Goal: Task Accomplishment & Management: Use online tool/utility

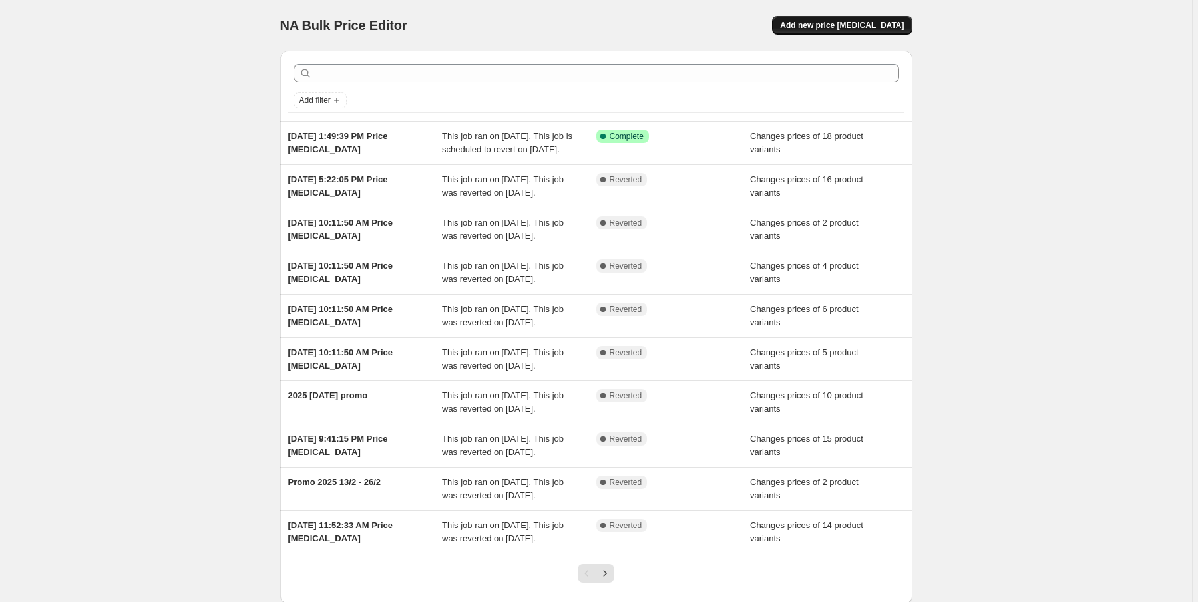
click at [884, 25] on span "Add new price [MEDICAL_DATA]" at bounding box center [842, 25] width 124 height 11
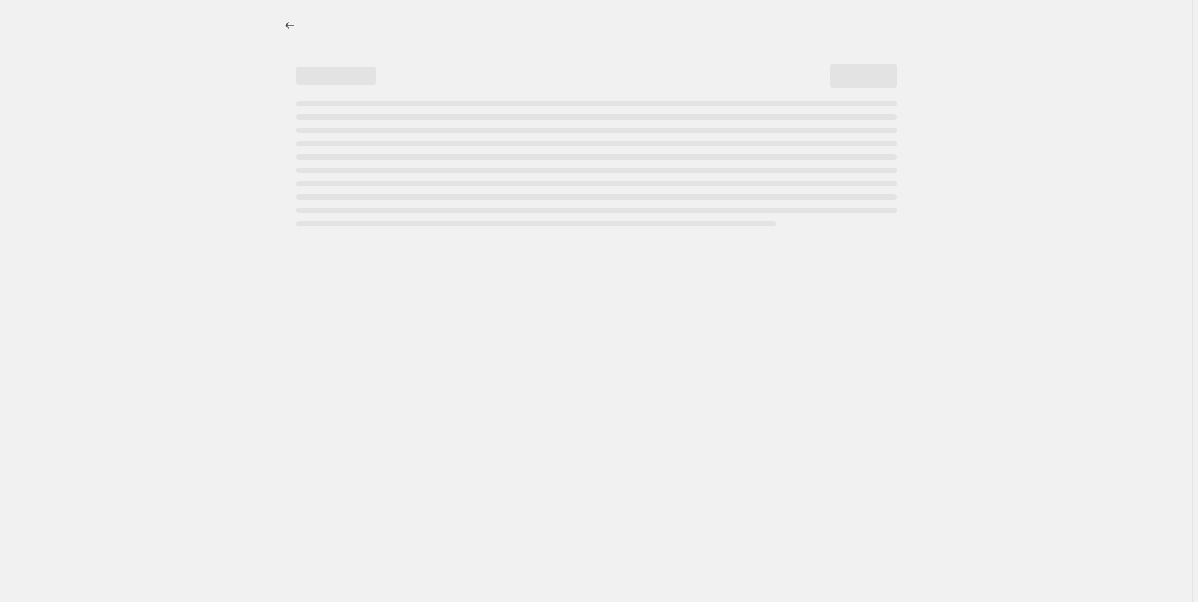
select select "percentage"
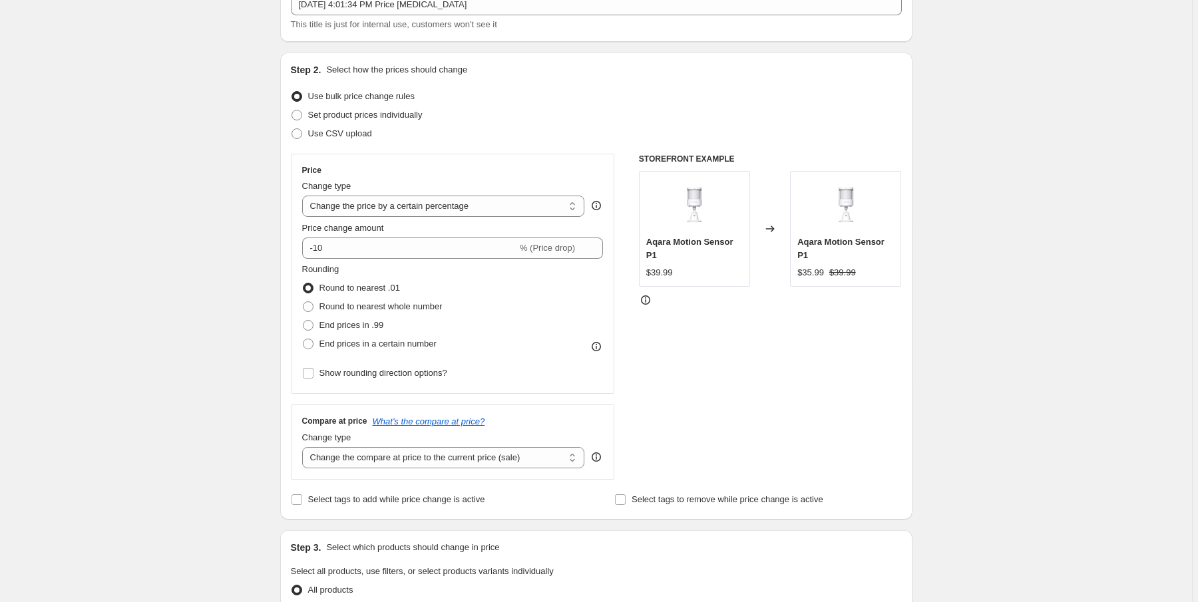
scroll to position [106, 0]
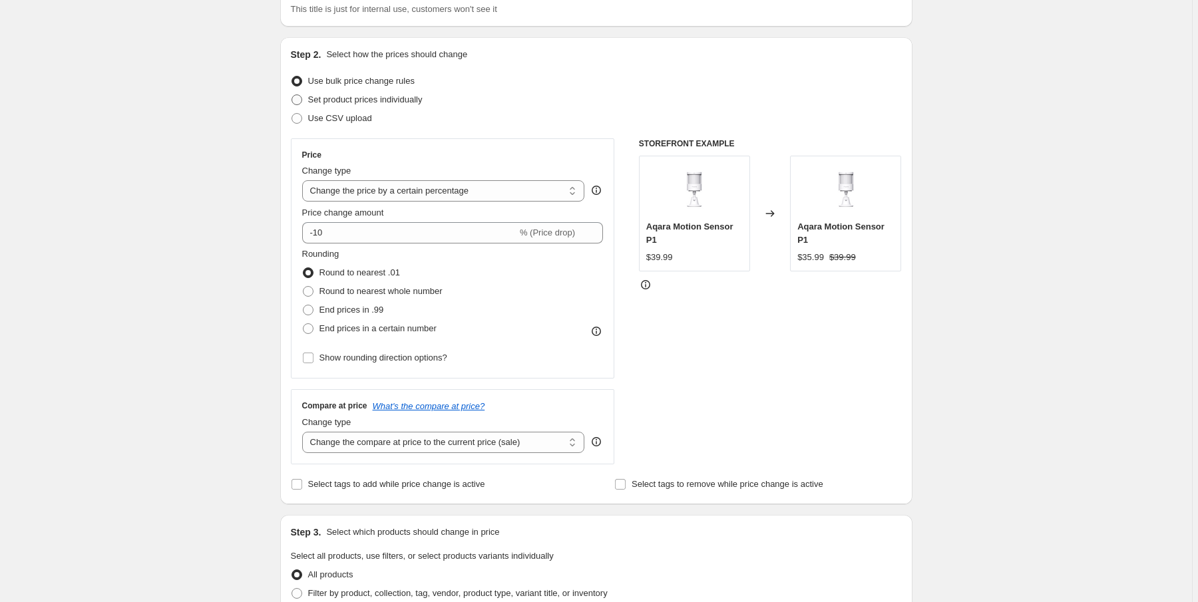
click at [325, 102] on span "Set product prices individually" at bounding box center [365, 99] width 114 height 10
click at [292, 95] on input "Set product prices individually" at bounding box center [291, 94] width 1 height 1
radio input "true"
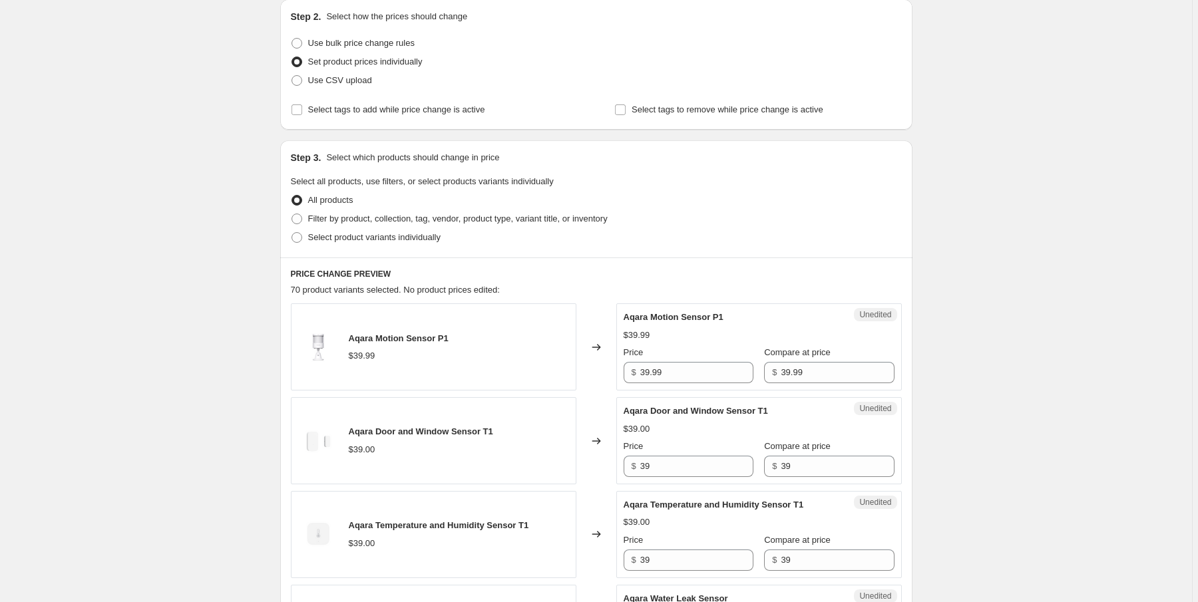
scroll to position [160, 0]
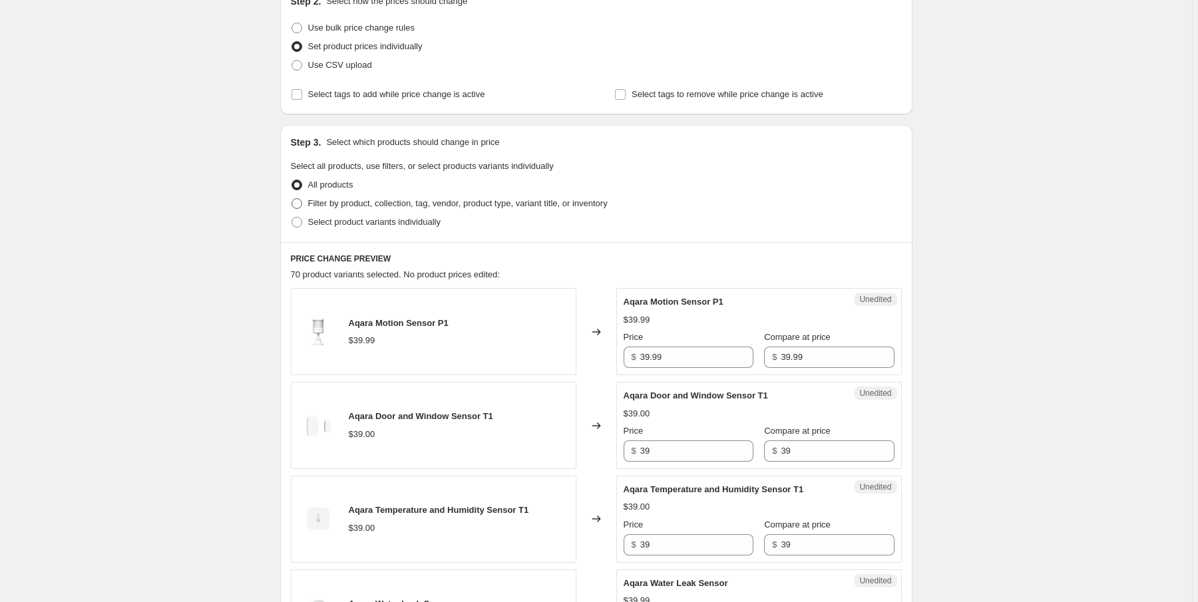
click at [375, 207] on span "Filter by product, collection, tag, vendor, product type, variant title, or inv…" at bounding box center [457, 203] width 299 height 10
click at [292, 199] on input "Filter by product, collection, tag, vendor, product type, variant title, or inv…" at bounding box center [291, 198] width 1 height 1
radio input "true"
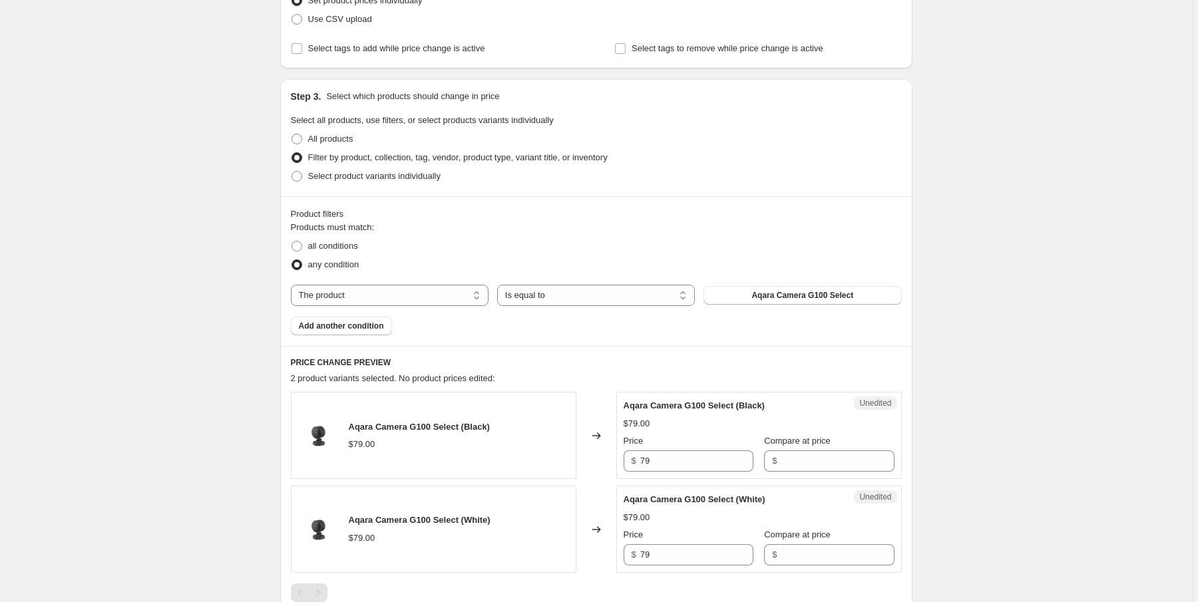
scroll to position [266, 0]
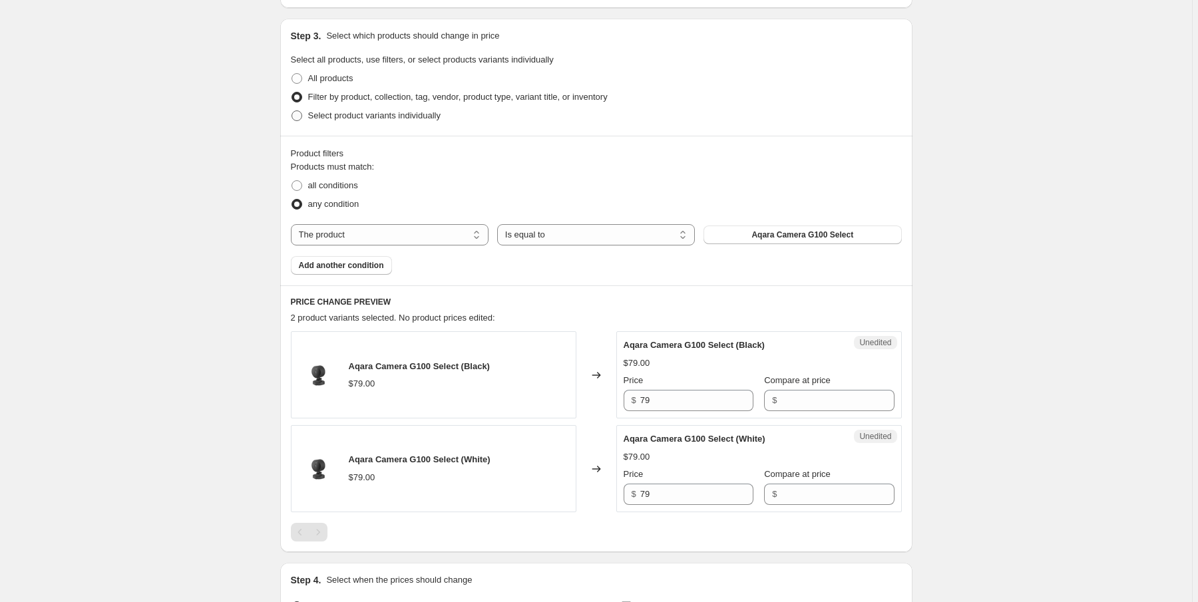
click at [408, 120] on span "Select product variants individually" at bounding box center [374, 115] width 132 height 10
click at [292, 111] on input "Select product variants individually" at bounding box center [291, 110] width 1 height 1
radio input "true"
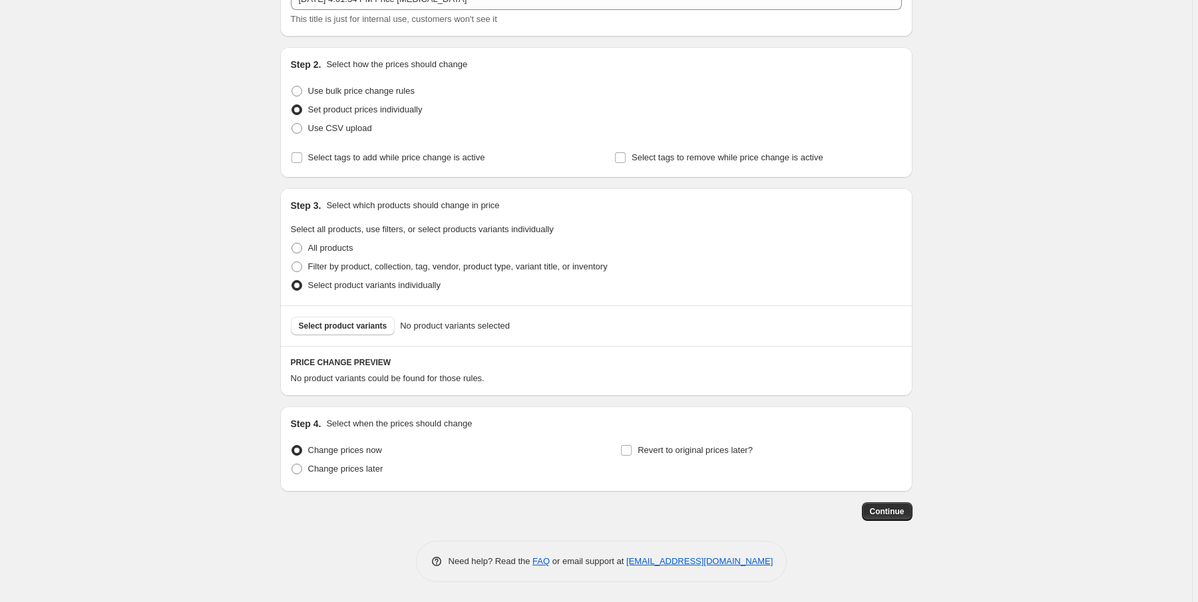
scroll to position [95, 0]
click at [380, 325] on span "Select product variants" at bounding box center [343, 327] width 88 height 11
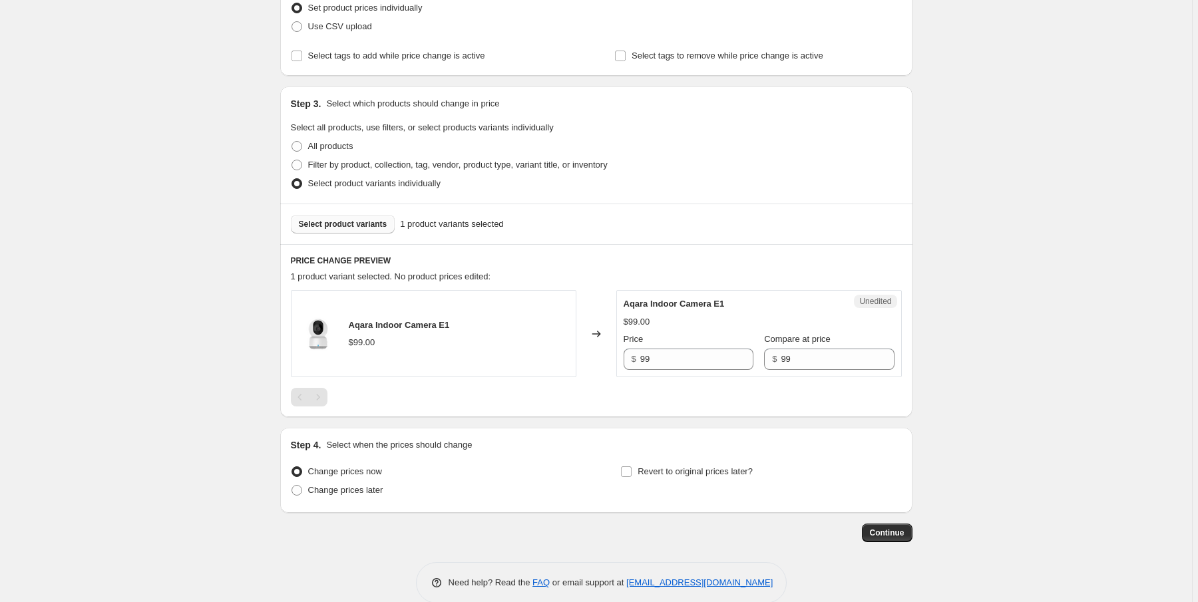
scroll to position [202, 0]
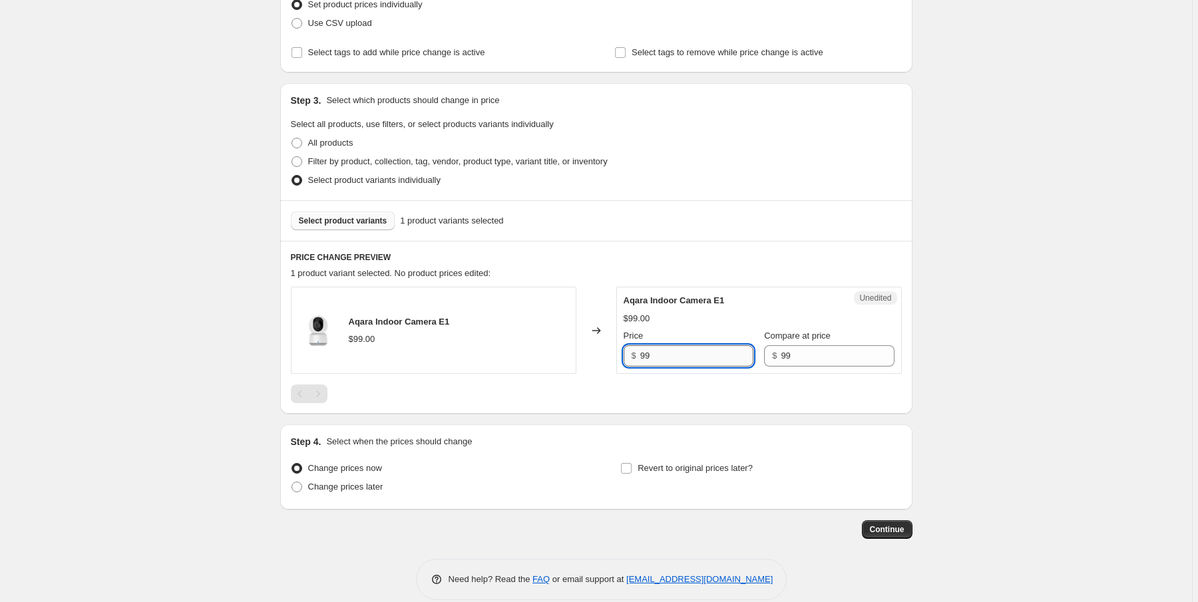
click at [660, 345] on input "99" at bounding box center [696, 355] width 113 height 21
type input "9"
type input "69"
click at [529, 447] on div "Step 4. Select when the prices should change Change prices now Change prices la…" at bounding box center [596, 467] width 611 height 64
click at [631, 468] on input "Revert to original prices later?" at bounding box center [626, 468] width 11 height 11
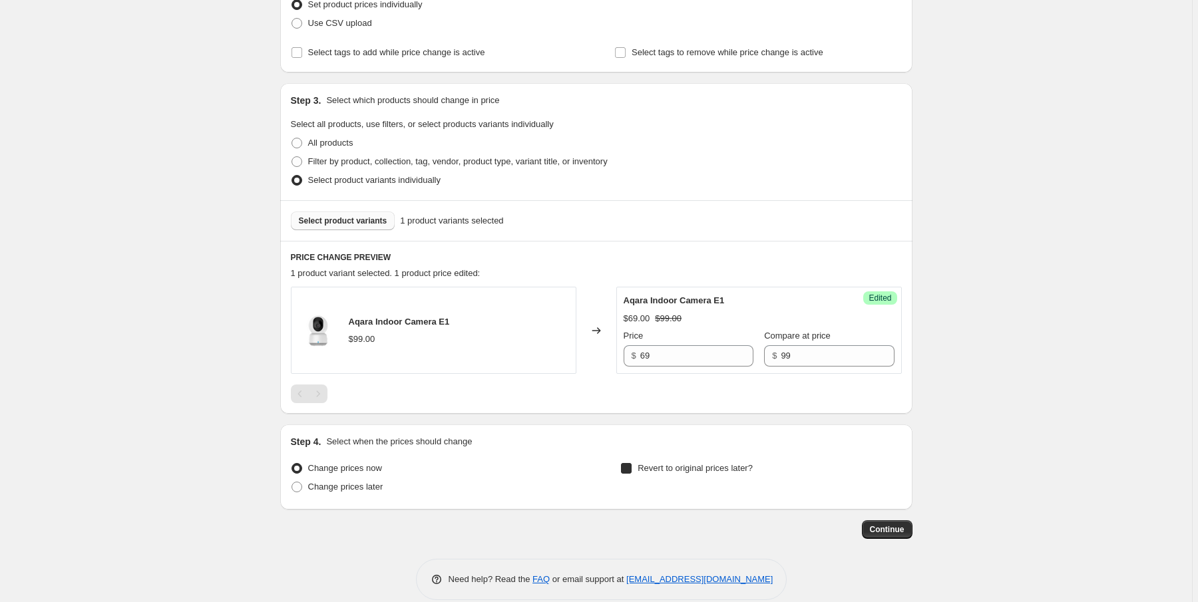
checkbox input "true"
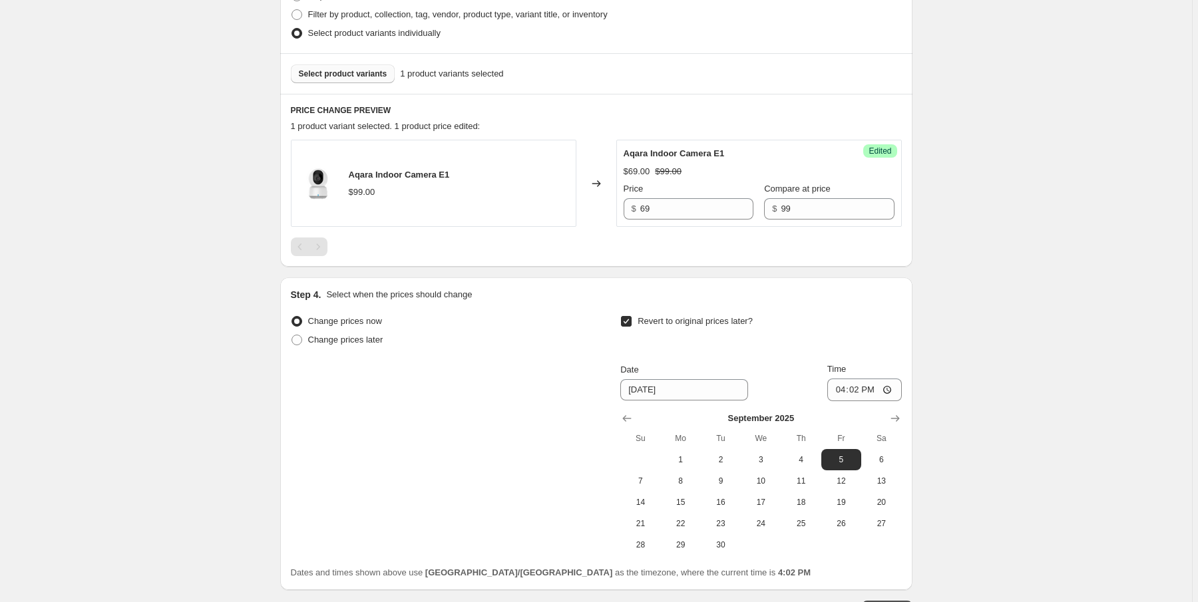
scroll to position [361, 0]
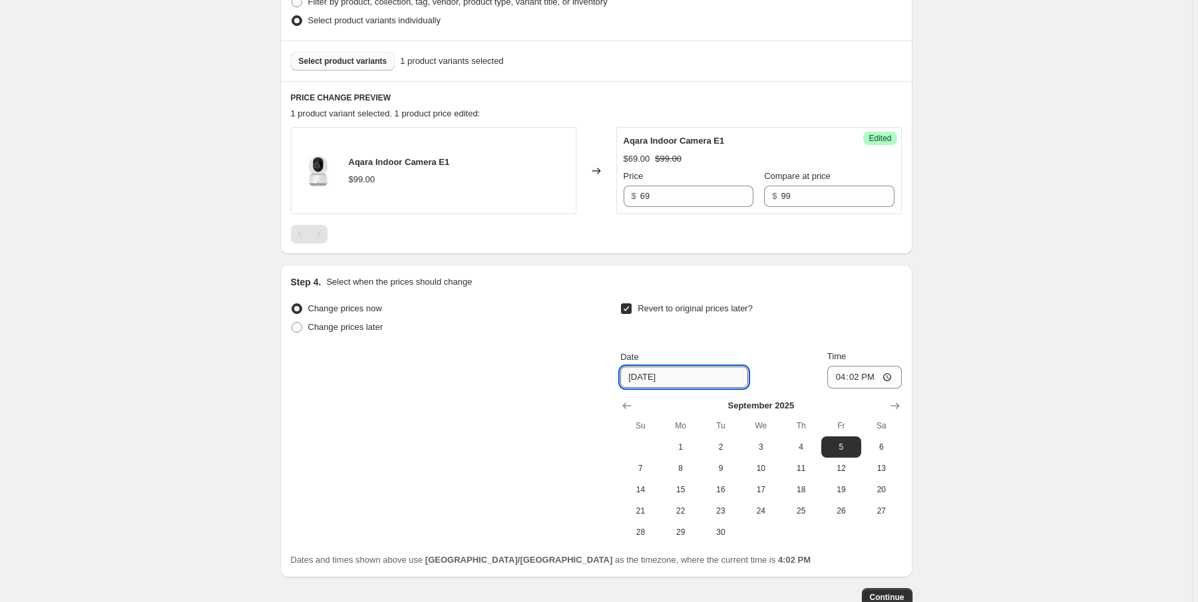
click at [687, 382] on input "[DATE]" at bounding box center [684, 377] width 128 height 21
click at [653, 491] on span "14" at bounding box center [639, 489] width 29 height 11
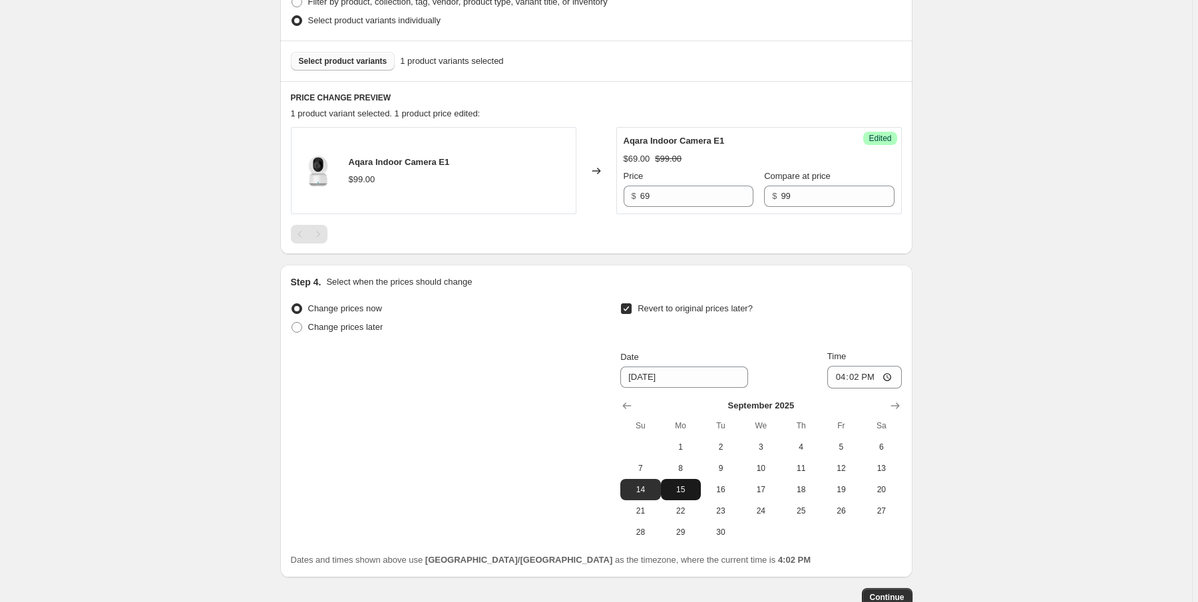
click at [685, 484] on span "15" at bounding box center [680, 489] width 29 height 11
type input "[DATE]"
click at [845, 381] on input "16:02" at bounding box center [864, 377] width 75 height 23
type input "00:02"
click at [866, 307] on div "Revert to original prices later?" at bounding box center [760, 319] width 281 height 40
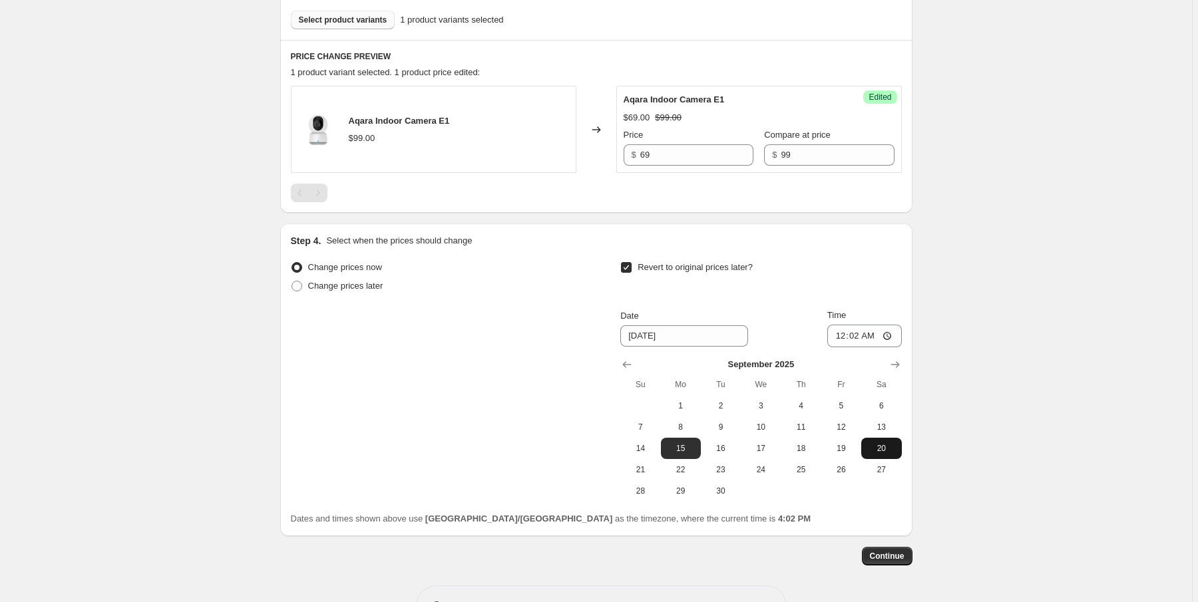
scroll to position [445, 0]
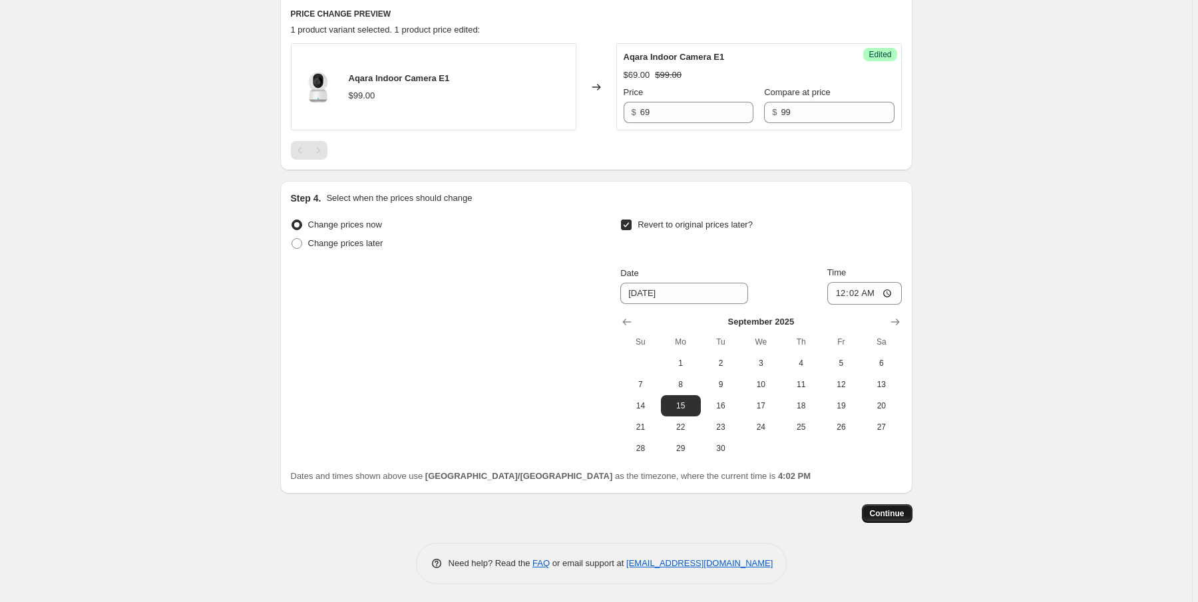
click at [888, 515] on span "Continue" at bounding box center [887, 513] width 35 height 11
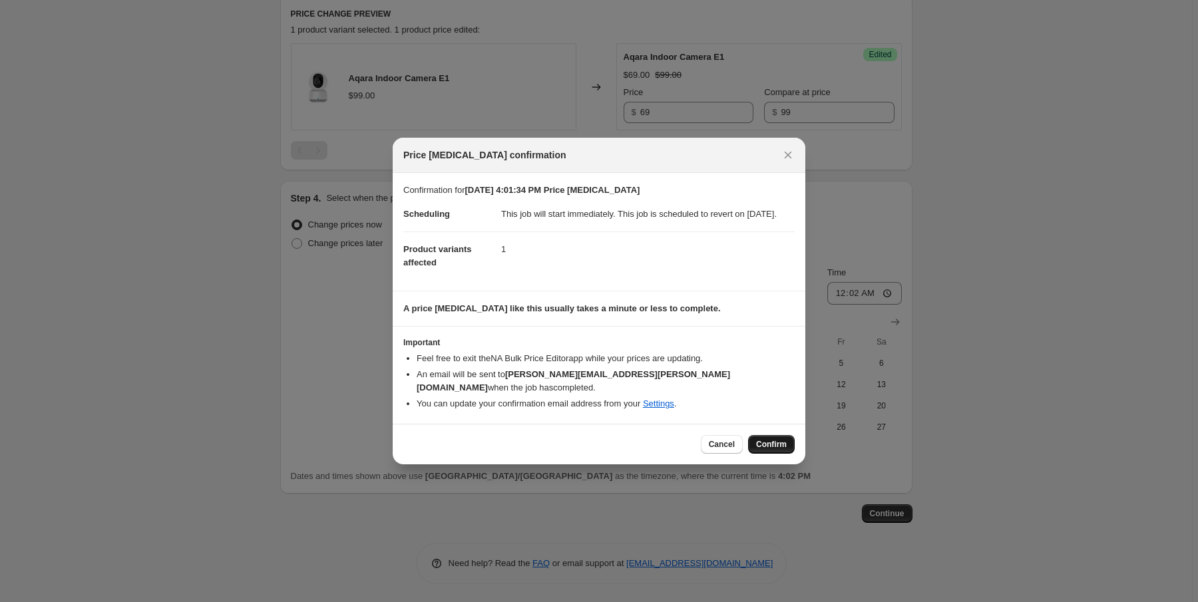
click at [790, 450] on button "Confirm" at bounding box center [771, 444] width 47 height 19
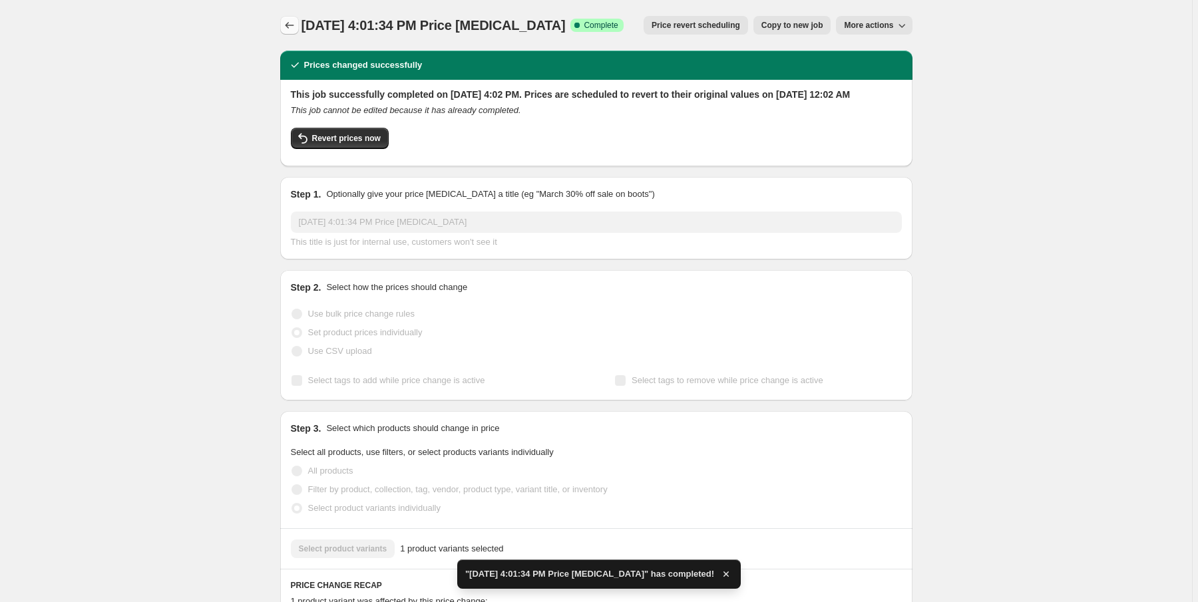
click at [287, 25] on icon "Price change jobs" at bounding box center [289, 25] width 13 height 13
